Goal: Obtain resource: Obtain resource

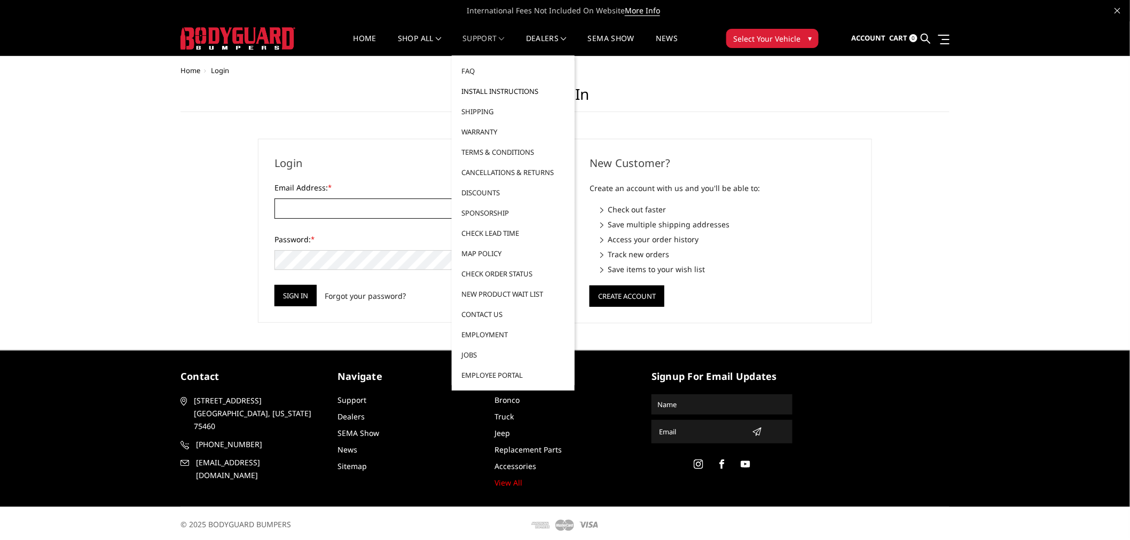
type input "[EMAIL_ADDRESS][DOMAIN_NAME]"
click at [497, 88] on link "Install Instructions" at bounding box center [513, 91] width 114 height 20
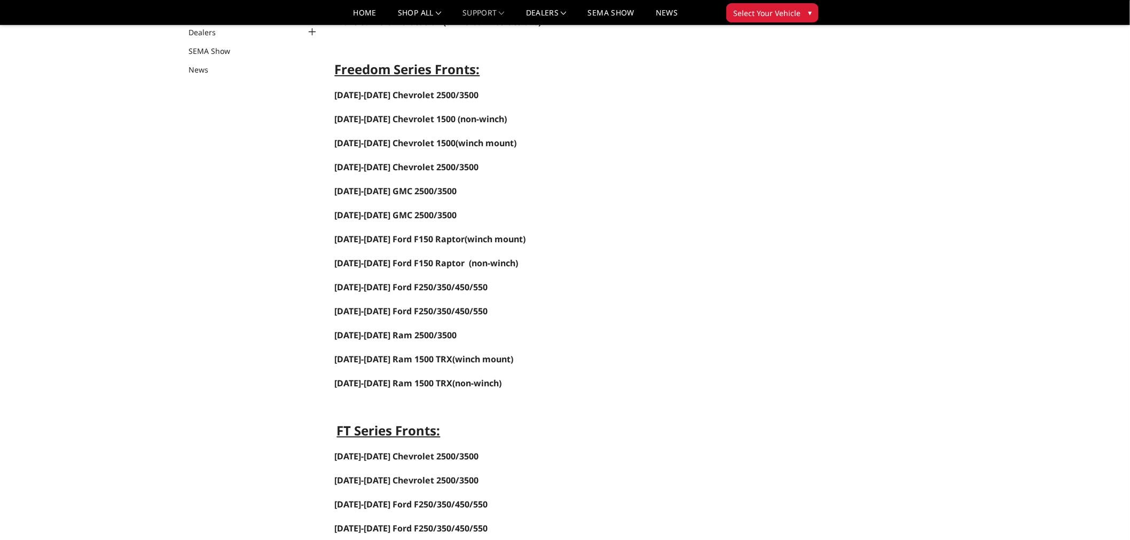
scroll to position [119, 0]
click at [383, 312] on span "[DATE]-[DATE] Ford F250/350/450/550" at bounding box center [411, 310] width 153 height 12
click at [397, 284] on span "[DATE]-[DATE] Ford F250/350/450/550" at bounding box center [411, 286] width 153 height 12
